Goal: Book appointment/travel/reservation

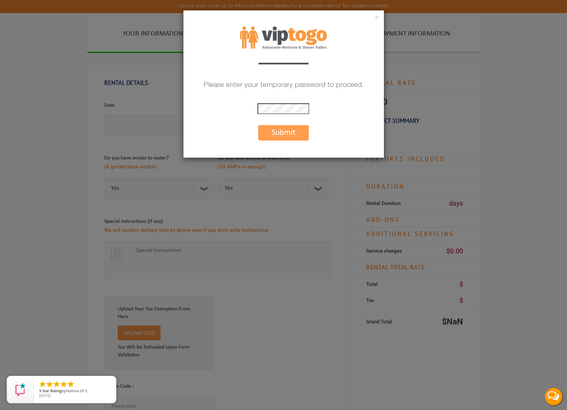
click at [290, 130] on button "Submit" at bounding box center [283, 132] width 51 height 15
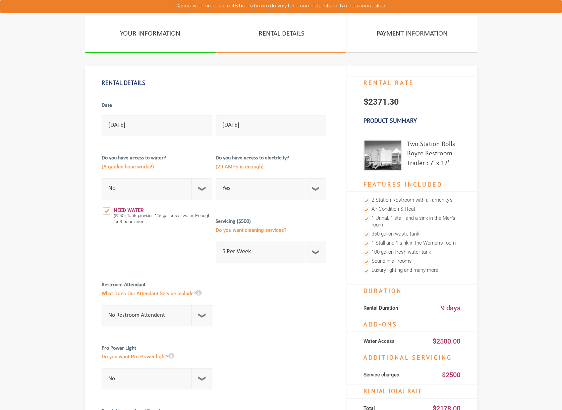
select select "No"
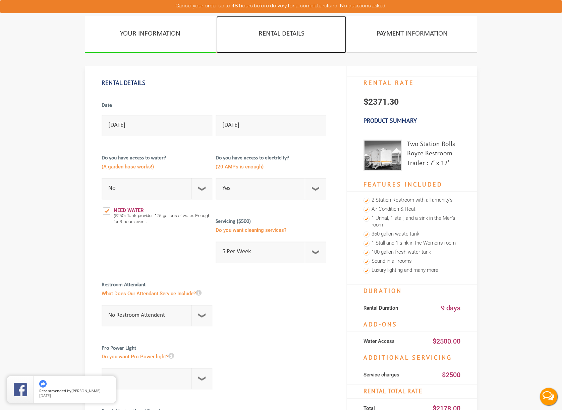
click at [266, 33] on link "RENTAL DETAILS" at bounding box center [281, 34] width 130 height 37
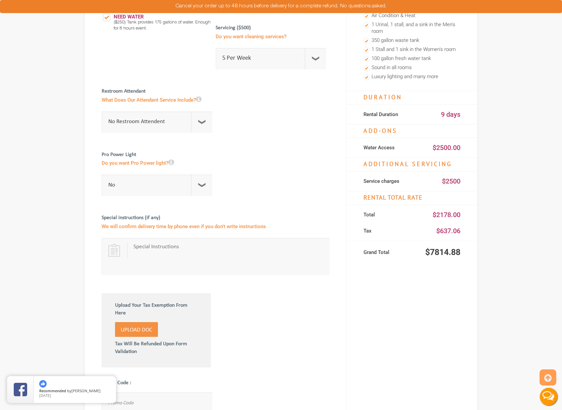
scroll to position [159, 0]
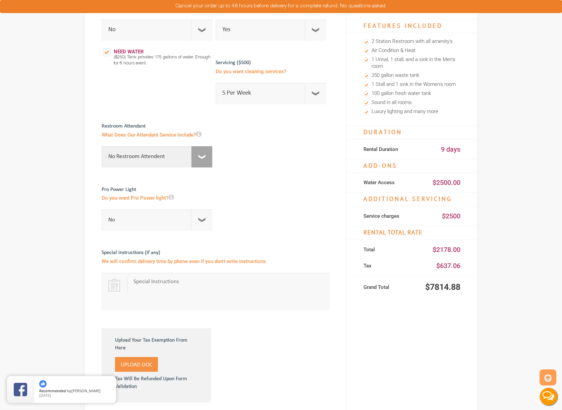
click at [198, 155] on select "No Restroom Attendent Attendant For One/Multiple Events" at bounding box center [157, 156] width 111 height 21
select select "1"
click at [104, 146] on select "No Restroom Attendent Attendant For One/Multiple Events" at bounding box center [157, 156] width 111 height 21
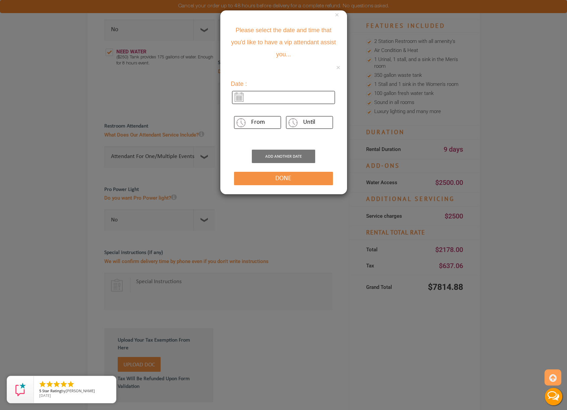
click at [236, 208] on div "× Please select the date and time that you'd like to have a vip attendant assis…" at bounding box center [283, 205] width 567 height 410
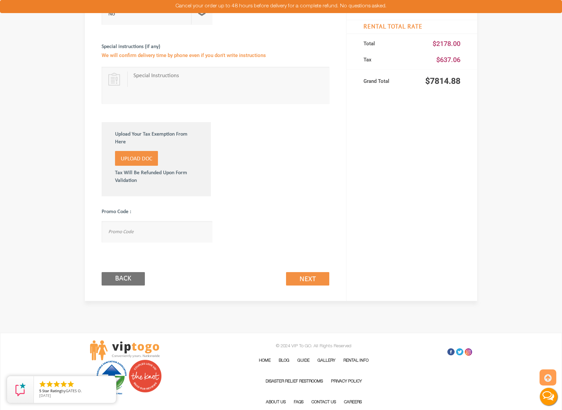
scroll to position [388, 0]
